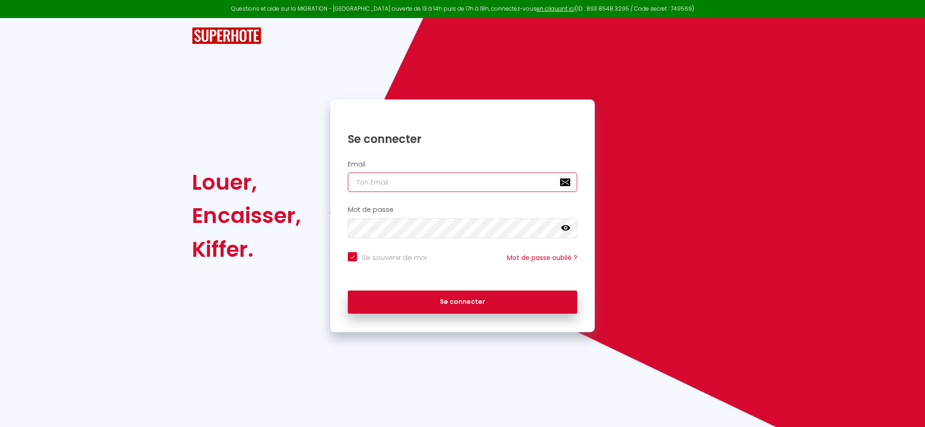
click at [354, 179] on input "email" at bounding box center [462, 181] width 229 height 19
type input "a"
checkbox input "true"
type input "am"
checkbox input "true"
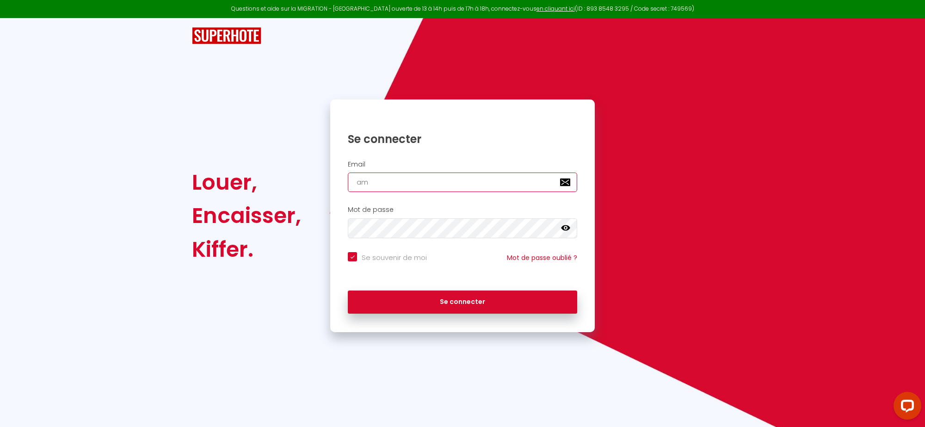
type input "am."
checkbox input "true"
type input "am.r"
checkbox input "true"
type input "am.ra"
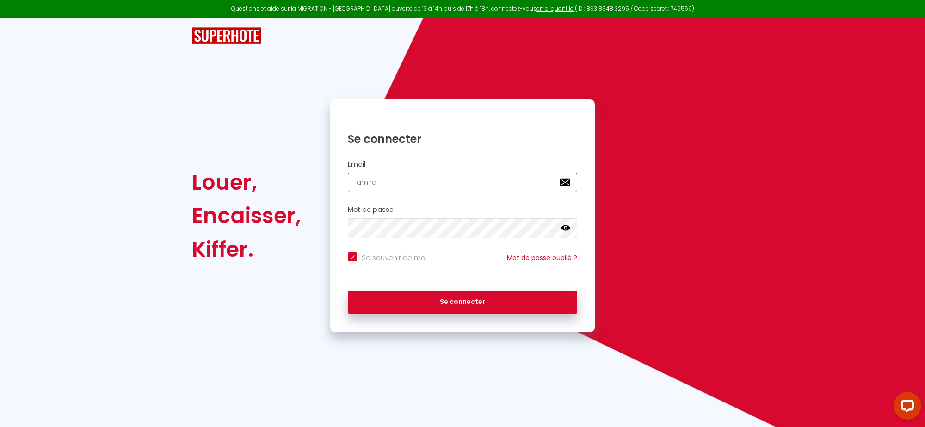
checkbox input "true"
type input "am.rab"
checkbox input "true"
type input "am.rabo"
checkbox input "true"
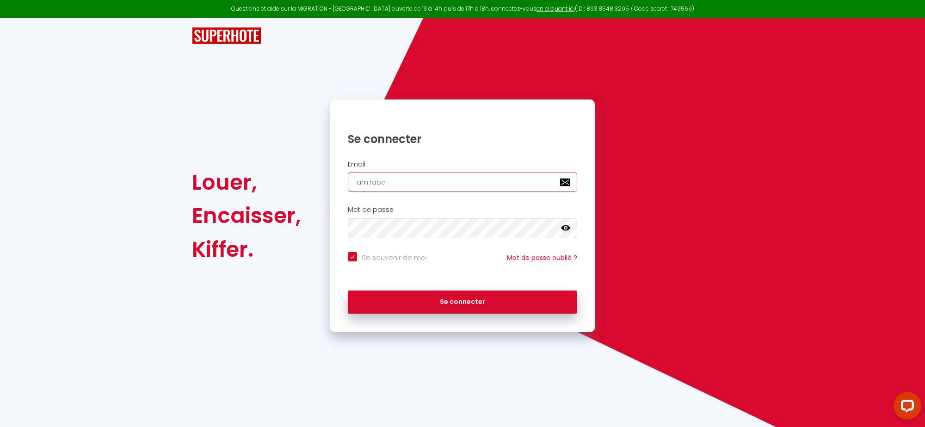
type input "am.rabot"
checkbox input "true"
type input "am.rabot@"
checkbox input "true"
type input "am.rabot@o"
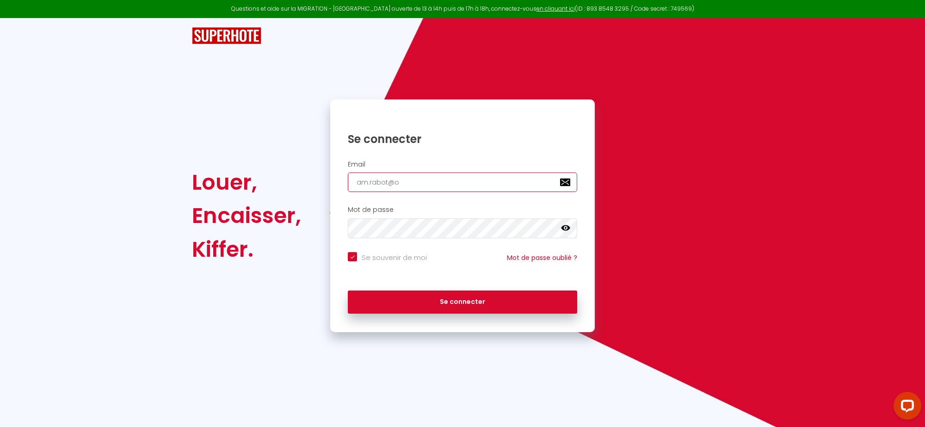
checkbox input "true"
type input "am.rabot@or"
checkbox input "true"
type input "am.rabot@ora"
checkbox input "true"
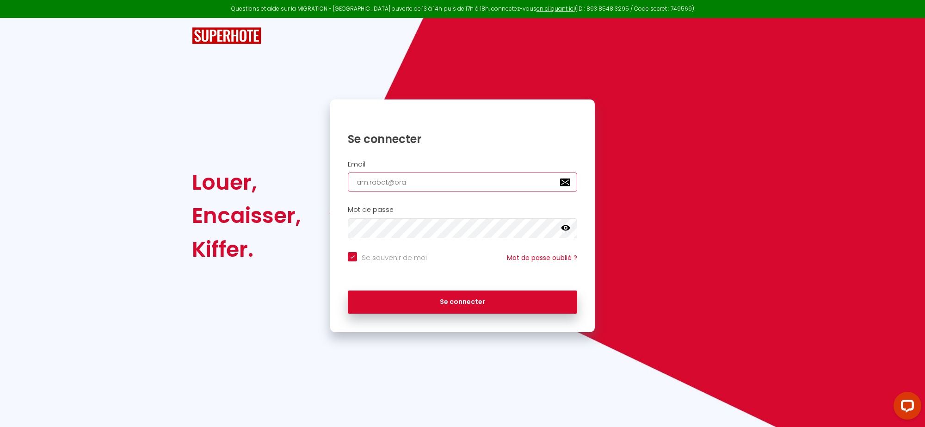
type input "am.rabot@oran"
checkbox input "true"
type input "am.rabot@orang"
checkbox input "true"
type input "[EMAIL_ADDRESS]"
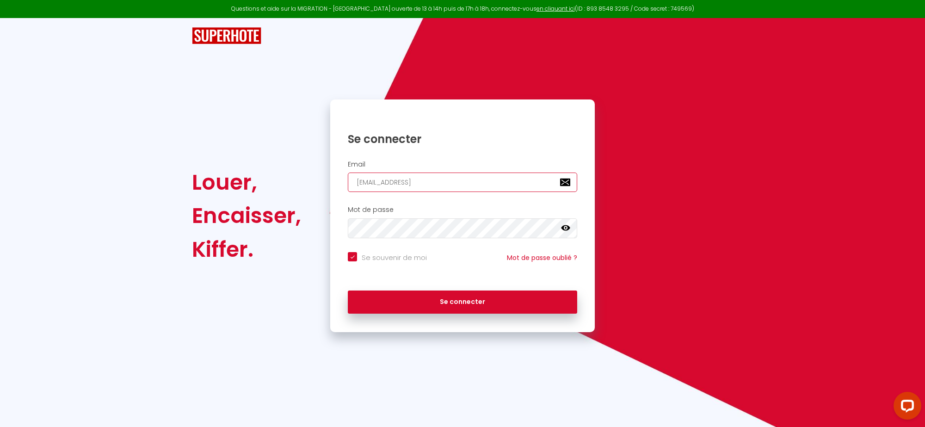
checkbox input "true"
type input "[EMAIL_ADDRESS]."
checkbox input "true"
type input "am.rabot@orange.f"
checkbox input "true"
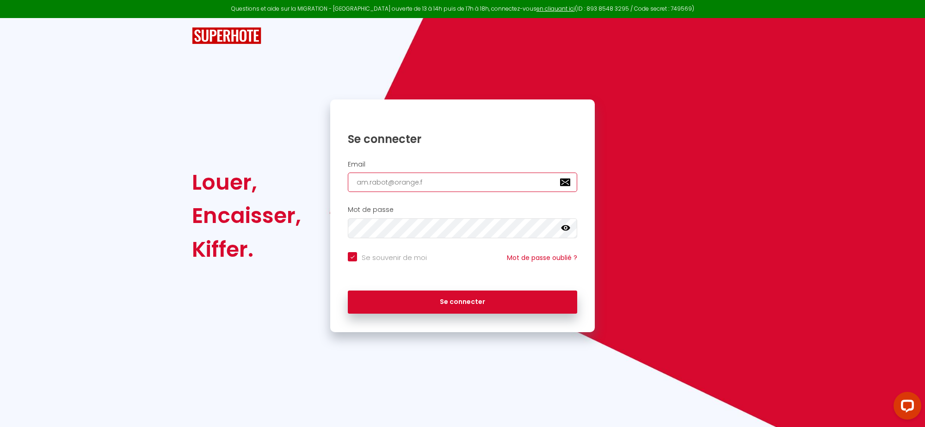
type input "[EMAIL_ADDRESS][DOMAIN_NAME]"
checkbox input "true"
type input "[EMAIL_ADDRESS][DOMAIN_NAME]"
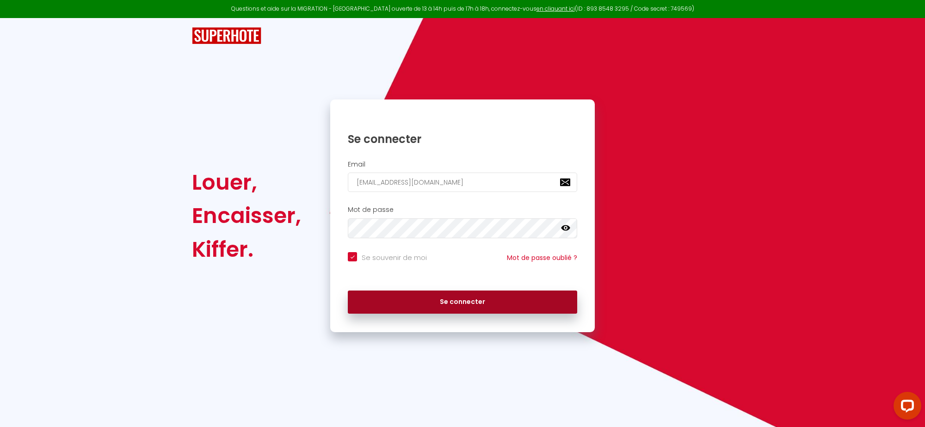
click at [481, 304] on button "Se connecter" at bounding box center [462, 301] width 229 height 23
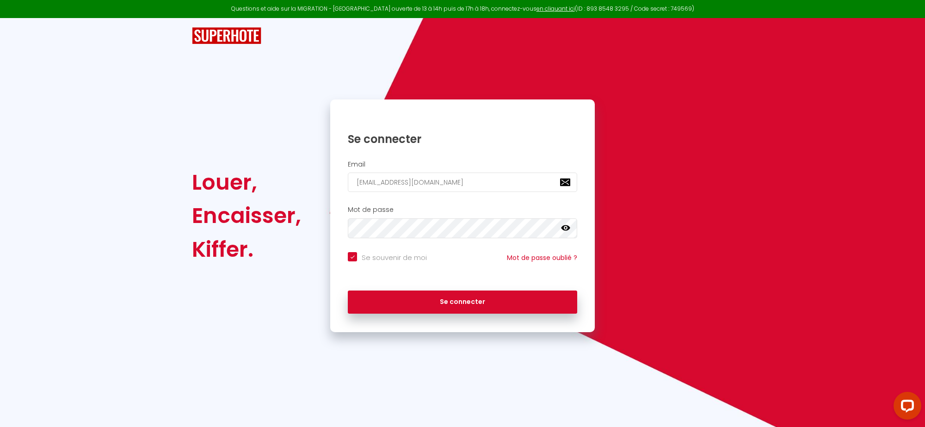
click at [562, 229] on icon at bounding box center [565, 228] width 9 height 6
click at [562, 229] on icon at bounding box center [565, 227] width 9 height 7
click at [324, 226] on div "Se connecter Email [EMAIL_ADDRESS][DOMAIN_NAME] Mot de passe false Se souvenir …" at bounding box center [462, 215] width 276 height 232
checkbox input "true"
click at [363, 183] on input "email" at bounding box center [462, 181] width 229 height 19
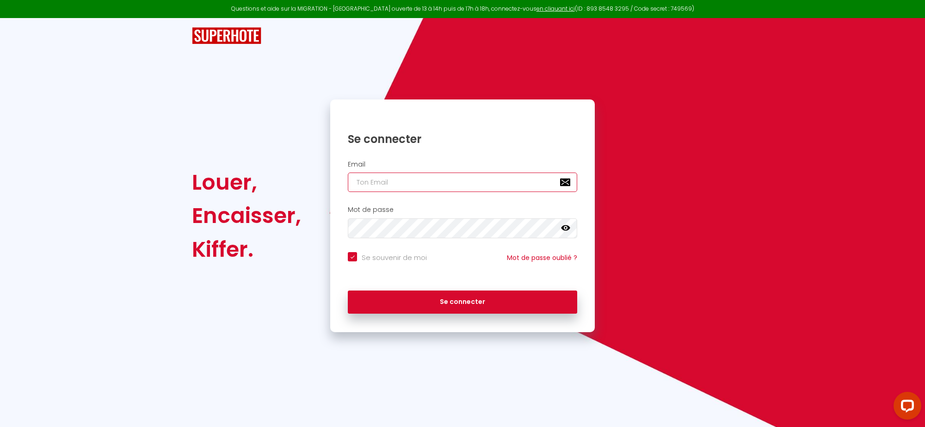
type input "a"
checkbox input "true"
type input "am"
checkbox input "true"
type input "am."
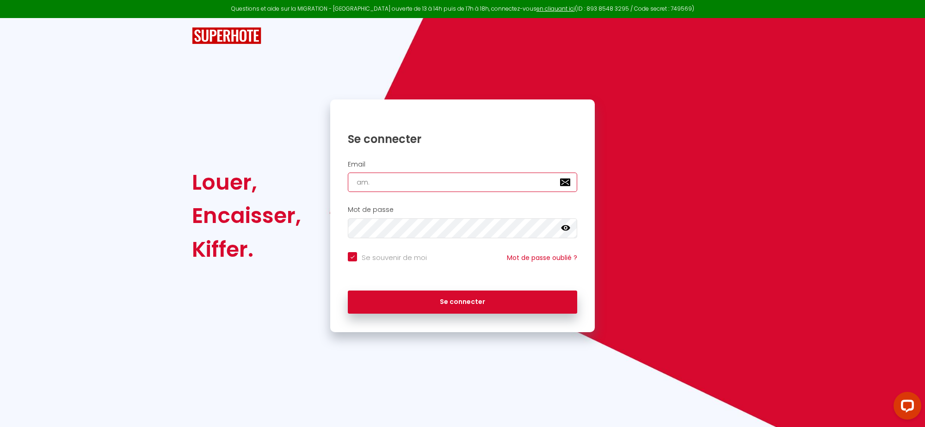
checkbox input "true"
type input "am.r"
checkbox input "true"
type input "am.ra"
checkbox input "true"
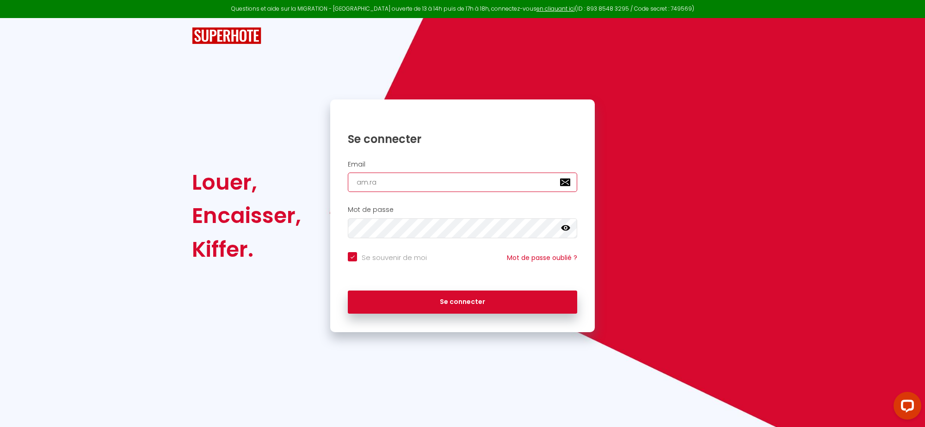
type input "am.rab"
checkbox input "true"
type input "am.rabo"
checkbox input "true"
type input "am.rabot"
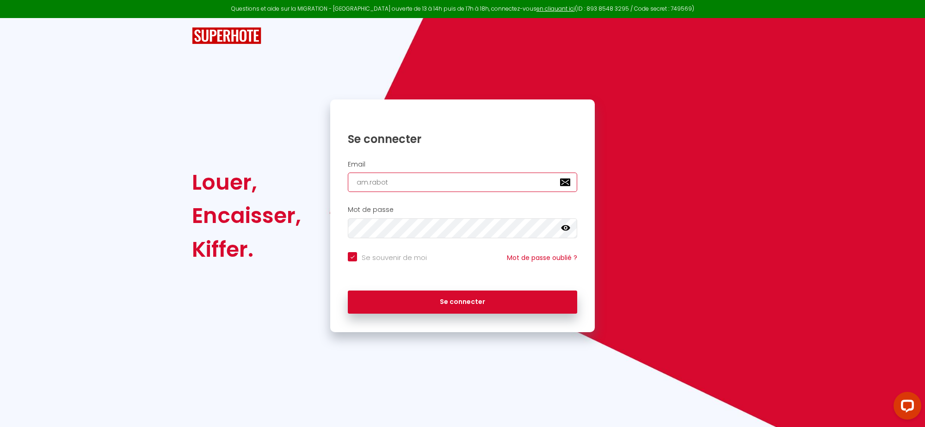
checkbox input "true"
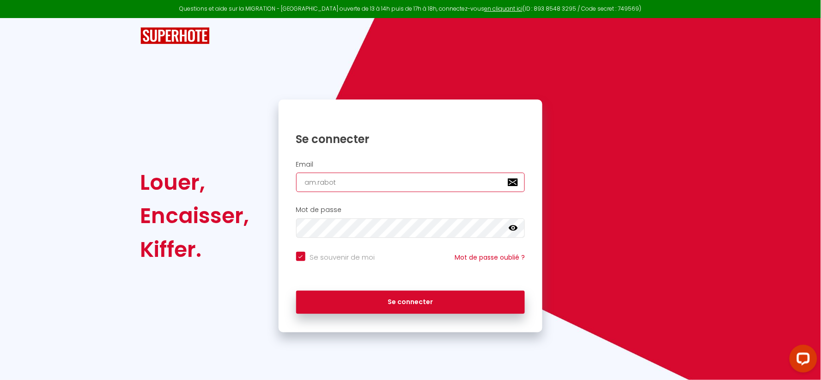
click at [337, 182] on input "am.rabot" at bounding box center [410, 181] width 229 height 19
type input "am.rabot@"
checkbox input "true"
type input "am.rabot@o"
checkbox input "true"
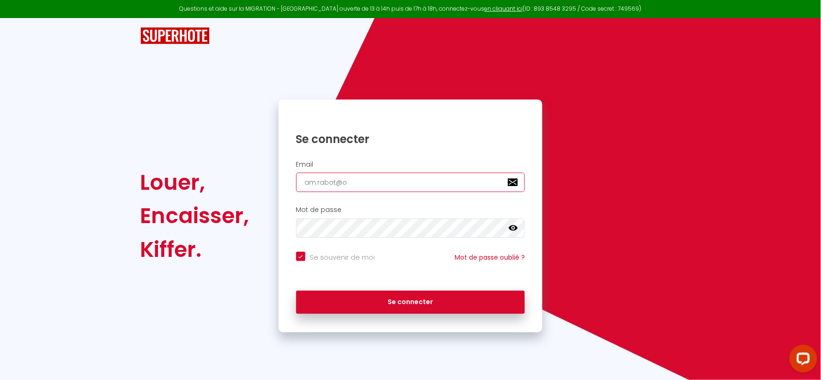
type input "am.rabot@or"
checkbox input "true"
type input "am.rabot@ora"
checkbox input "true"
type input "am.rabot@oran"
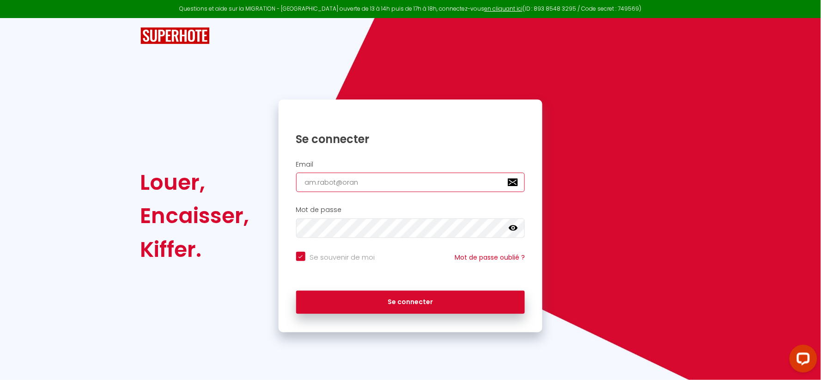
checkbox input "true"
type input "am.rabot@orang"
checkbox input "true"
type input "[EMAIL_ADDRESS]"
checkbox input "true"
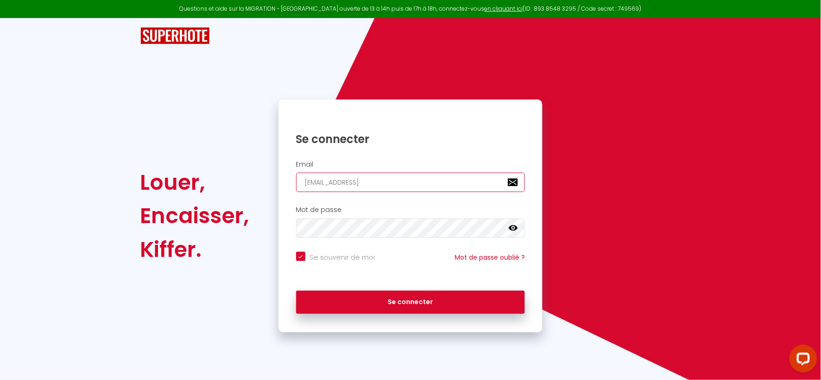
type input "[EMAIL_ADDRESS]."
checkbox input "true"
type input "am.rabot@orange.f"
checkbox input "true"
type input "[EMAIL_ADDRESS][DOMAIN_NAME]"
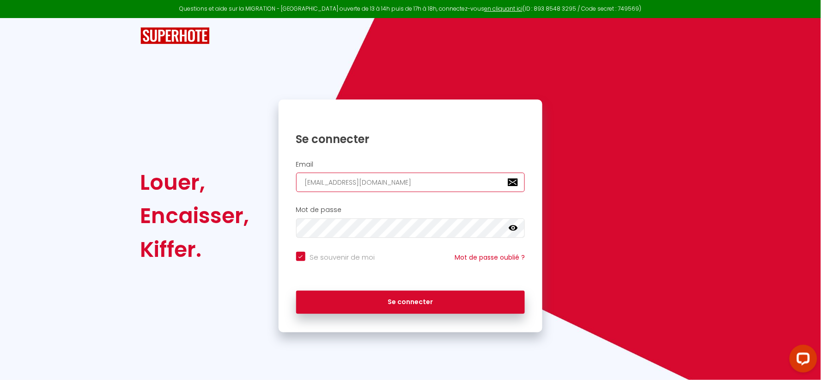
checkbox input "true"
type input "[EMAIL_ADDRESS][DOMAIN_NAME]"
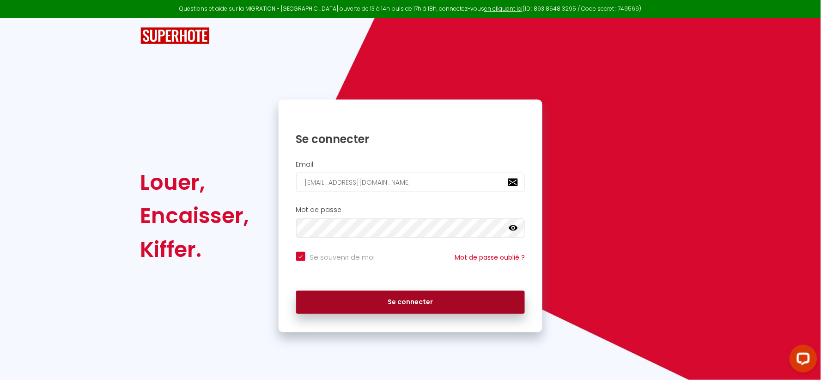
click at [303, 312] on button "Se connecter" at bounding box center [410, 301] width 229 height 23
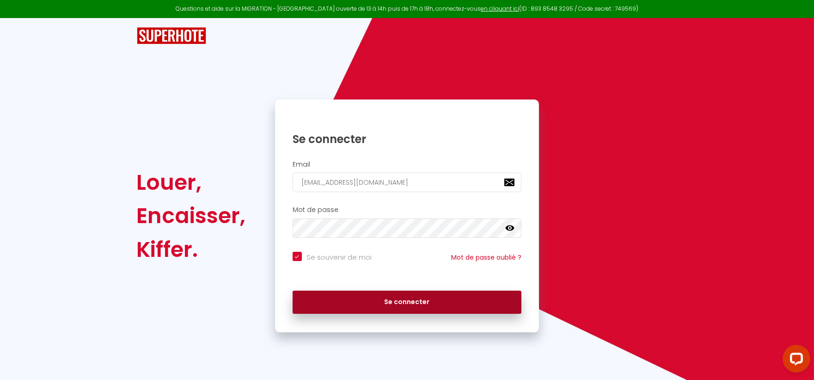
checkbox input "true"
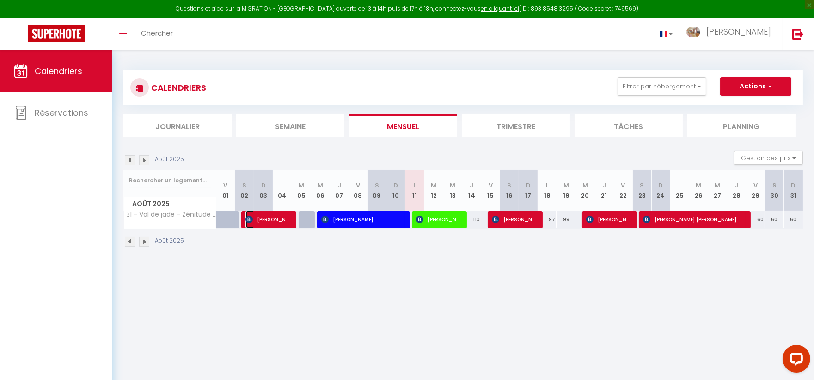
click at [265, 218] on span "florencio villanueva saura" at bounding box center [267, 219] width 44 height 18
select select "OK"
select select "1"
select select "0"
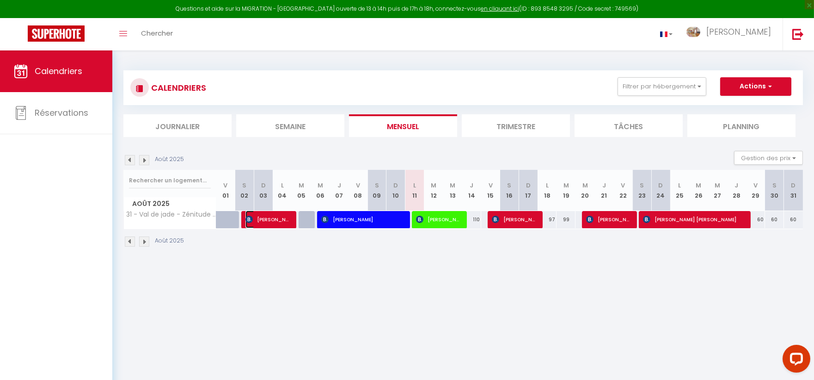
select select "1"
select select
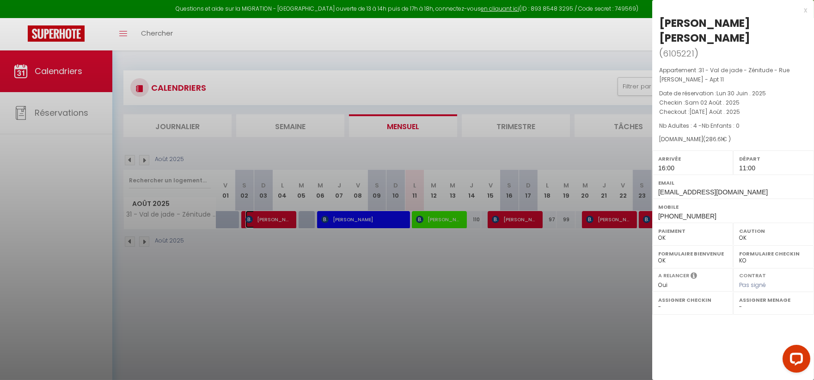
select select "27221"
click at [294, 281] on div at bounding box center [407, 190] width 814 height 380
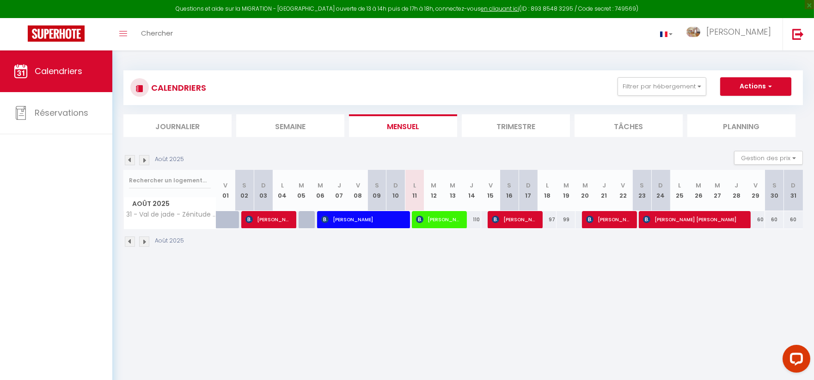
click at [248, 221] on div at bounding box center [250, 220] width 19 height 18
click at [375, 222] on span "Marc Martinez Gargallo" at bounding box center [362, 219] width 82 height 18
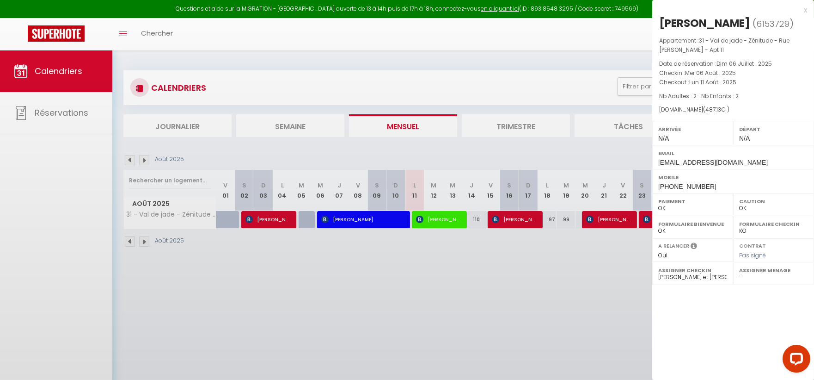
click at [375, 222] on div at bounding box center [407, 190] width 814 height 380
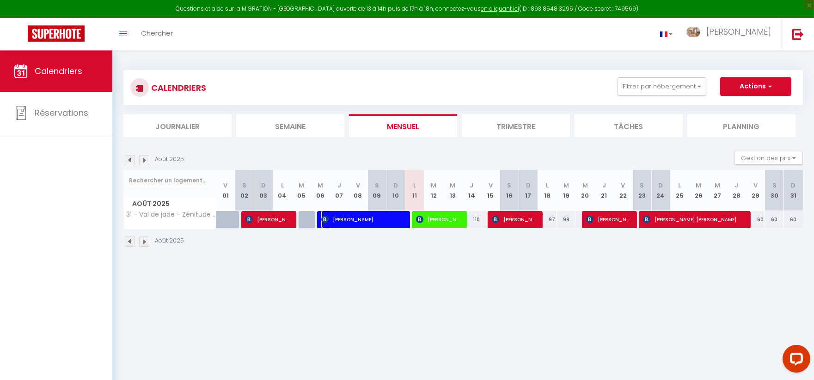
click at [375, 222] on span "Marc Martinez Gargallo" at bounding box center [362, 219] width 82 height 18
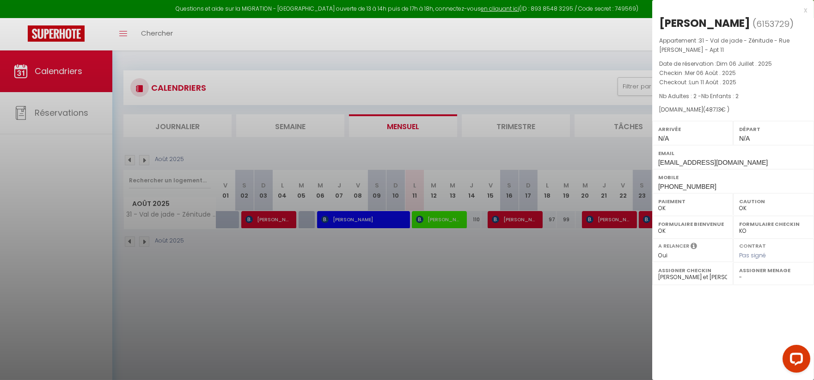
click at [611, 310] on div at bounding box center [407, 190] width 814 height 380
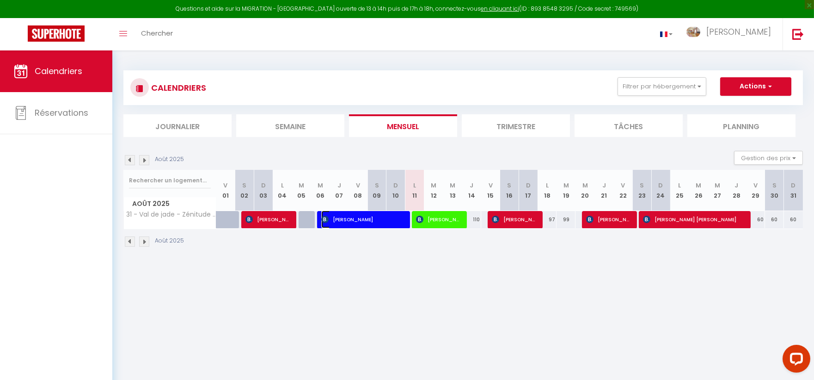
click at [386, 219] on span "Marc Martinez Gargallo" at bounding box center [362, 219] width 82 height 18
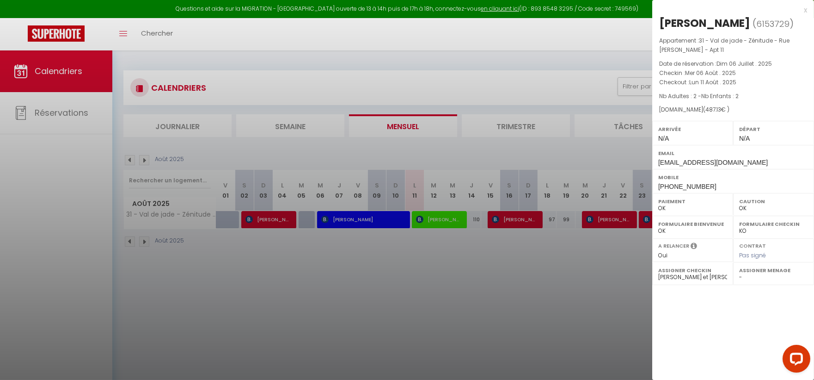
click at [69, 109] on div at bounding box center [407, 190] width 814 height 380
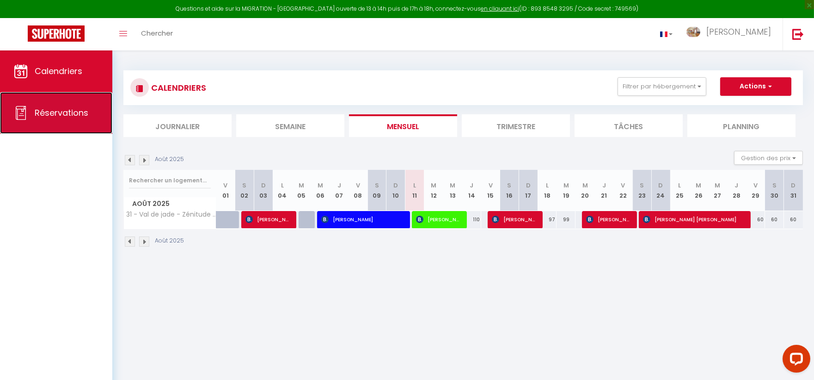
click at [42, 116] on span "Réservations" at bounding box center [62, 113] width 54 height 12
select select "not_cancelled"
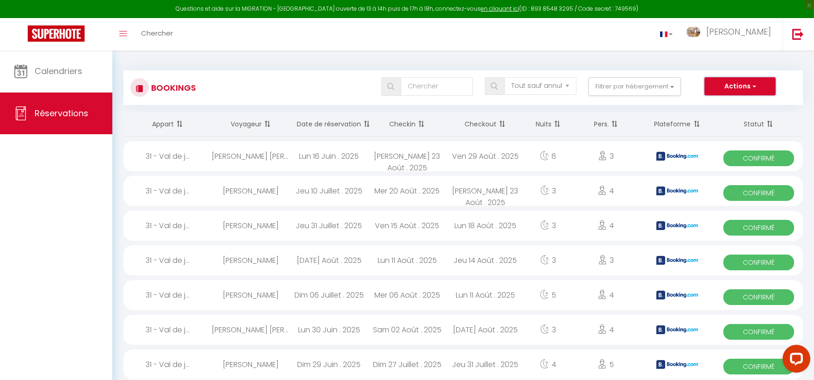
click at [746, 89] on button "Actions" at bounding box center [739, 86] width 71 height 18
click at [742, 34] on link "Annie" at bounding box center [731, 34] width 103 height 32
